Goal: Find specific page/section: Find specific page/section

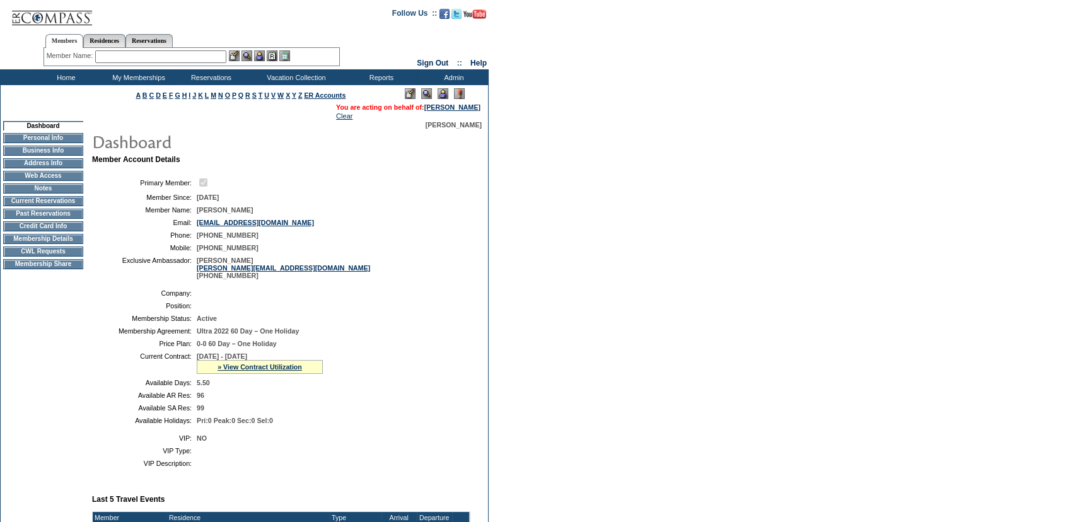
click at [62, 243] on td "Membership Details" at bounding box center [43, 239] width 80 height 10
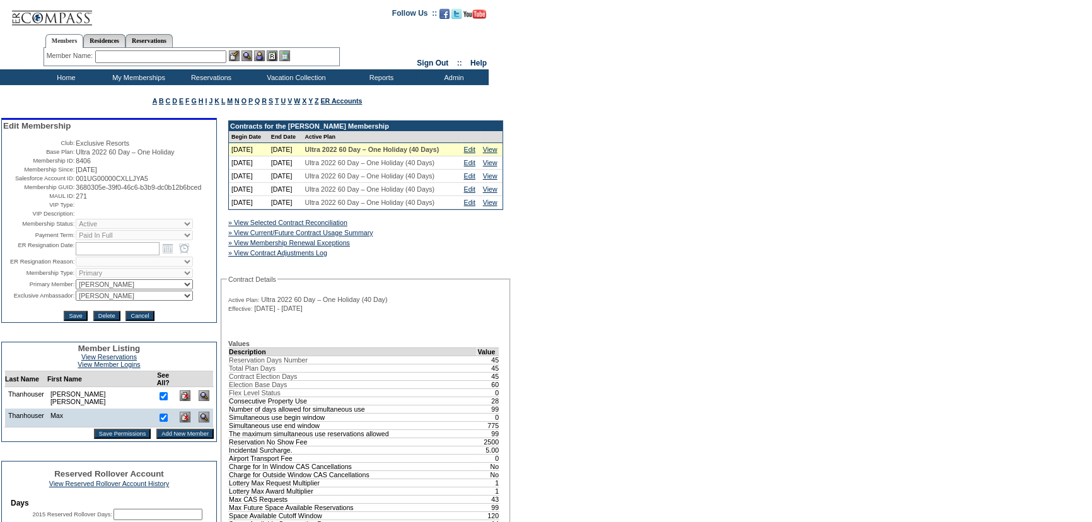
click at [66, 74] on td "Home" at bounding box center [64, 77] width 73 height 16
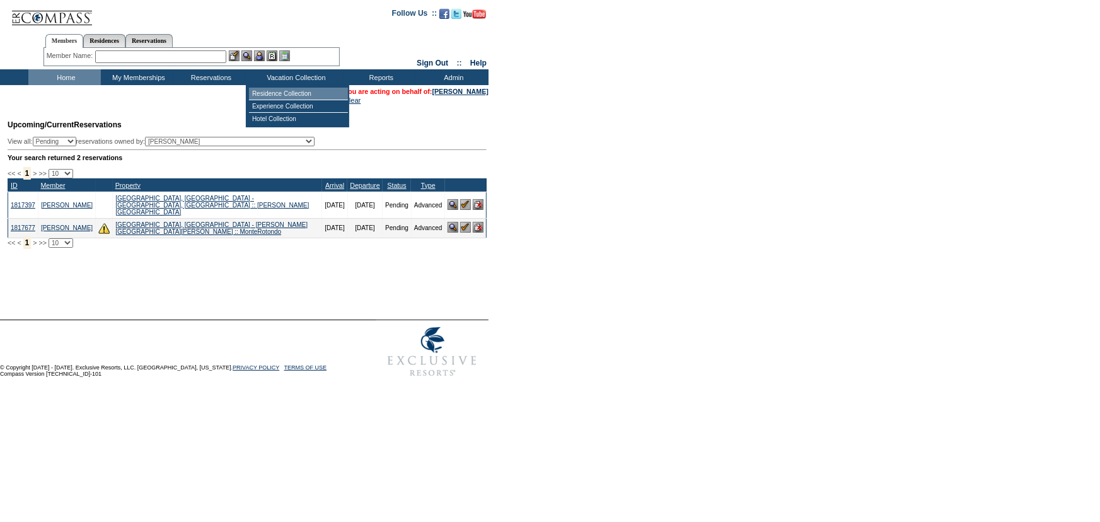
click at [310, 93] on td "Residence Collection" at bounding box center [298, 94] width 99 height 13
